Goal: Navigation & Orientation: Find specific page/section

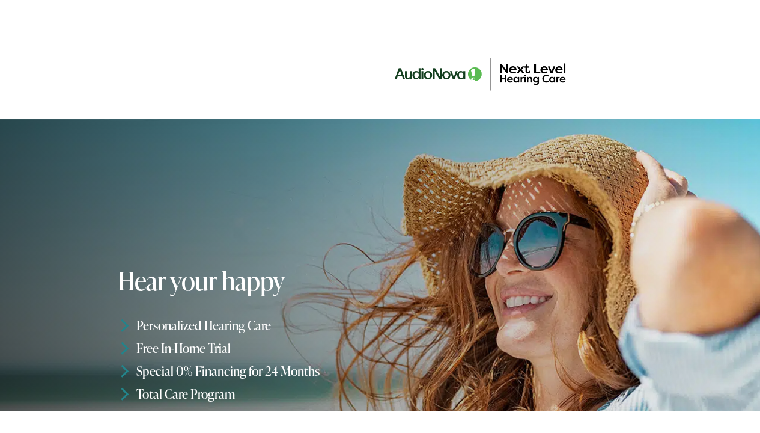
click at [0, 0] on link "Hearing Aids & Treatment" at bounding box center [0, 0] width 0 height 0
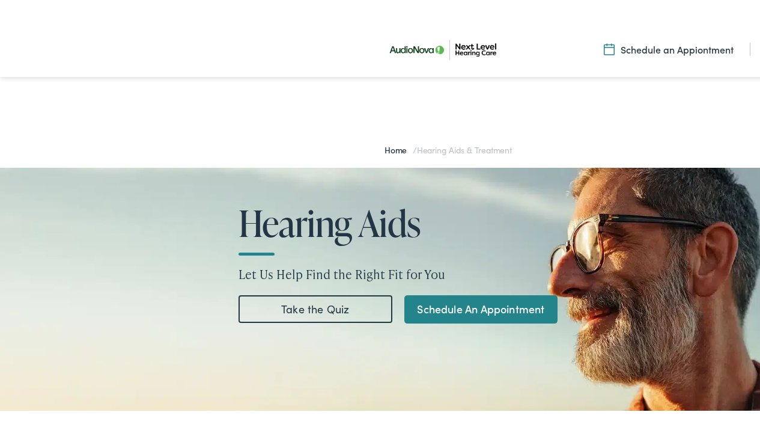
scroll to position [5610, 0]
